Goal: Information Seeking & Learning: Learn about a topic

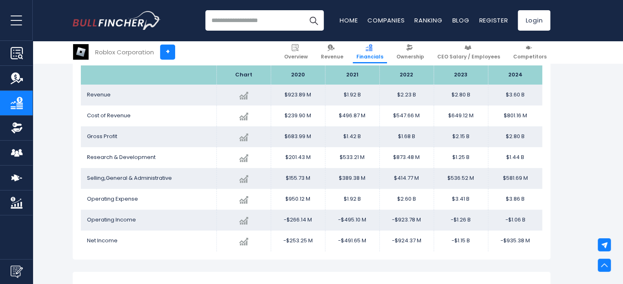
scroll to position [157, 0]
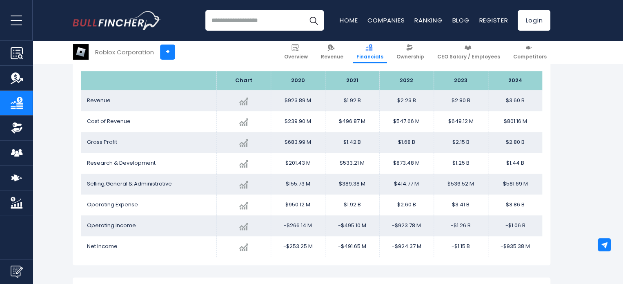
scroll to position [154, 0]
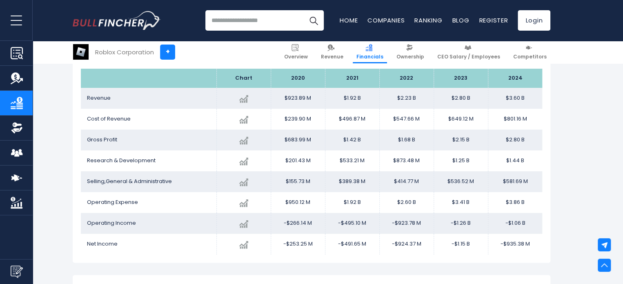
drag, startPoint x: 288, startPoint y: 78, endPoint x: 302, endPoint y: 137, distance: 60.5
click at [302, 137] on table "Chart 2020 2021" at bounding box center [312, 162] width 462 height 186
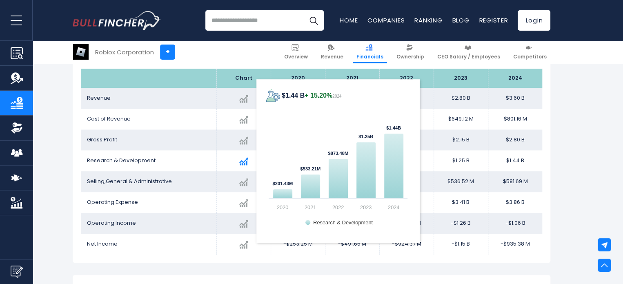
click at [238, 158] on div "Created with Highcharts 12.1.2 $1.44 B + 15.20% 2024 $201.43M ​ $201.43M $533.2…" at bounding box center [244, 161] width 42 height 15
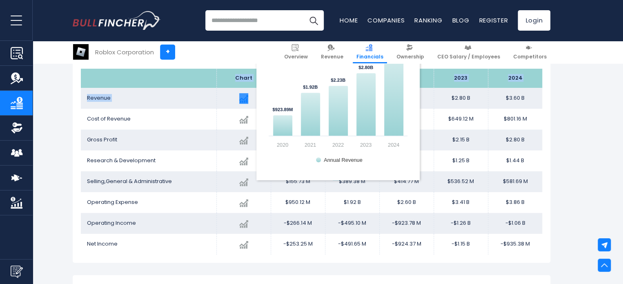
drag, startPoint x: 224, startPoint y: 74, endPoint x: 263, endPoint y: 103, distance: 48.9
click at [263, 103] on table "Chart 2020 2021" at bounding box center [312, 162] width 462 height 186
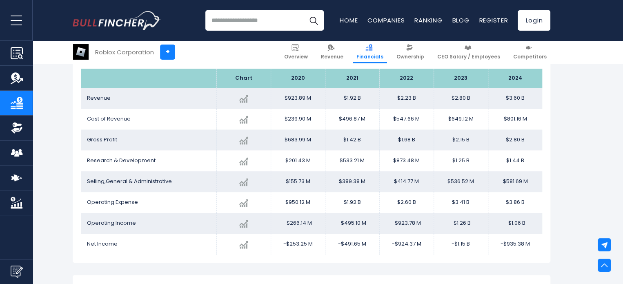
click at [190, 80] on th at bounding box center [149, 78] width 136 height 19
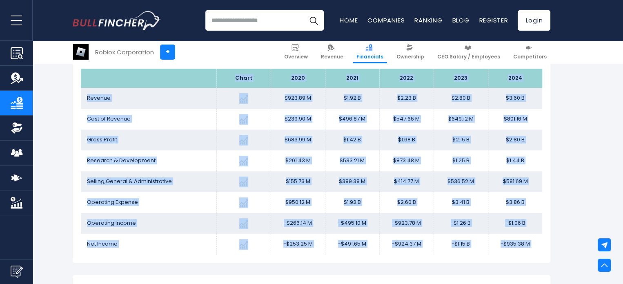
drag, startPoint x: 229, startPoint y: 74, endPoint x: 545, endPoint y: 264, distance: 369.1
copy div "Chart 2020 2021 2022 2023 2024 Revenue Created with Highcharts 12.1.2 $3.60 B +…"
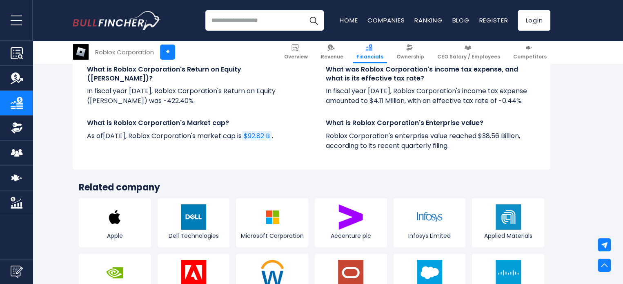
scroll to position [1579, 0]
click at [270, 134] on span "$92.82 B" at bounding box center [257, 135] width 26 height 9
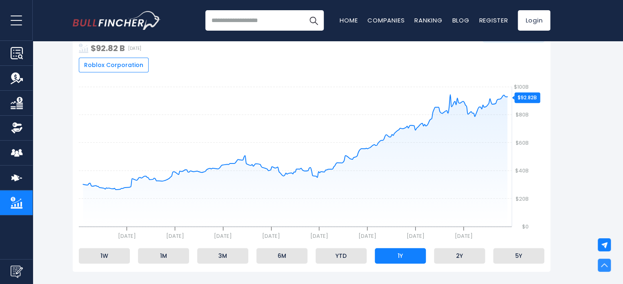
scroll to position [134, 0]
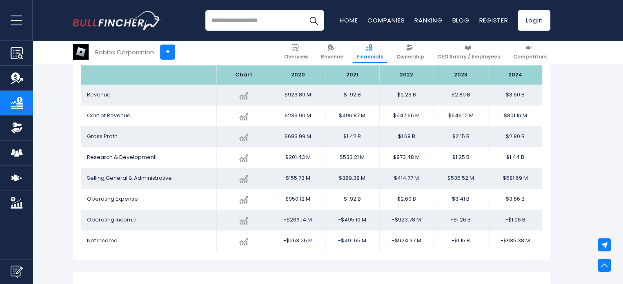
scroll to position [157, 0]
